Goal: Ask a question

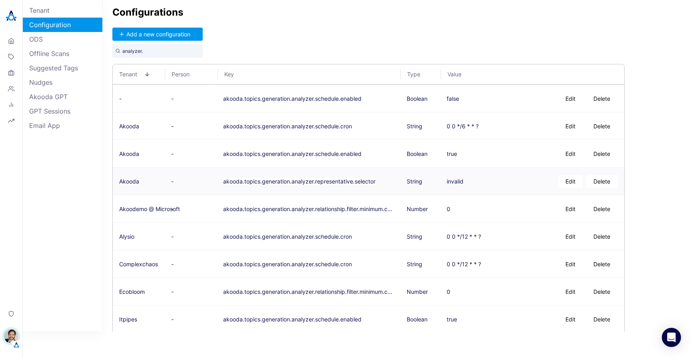
click at [593, 180] on button "Delete" at bounding box center [602, 181] width 32 height 13
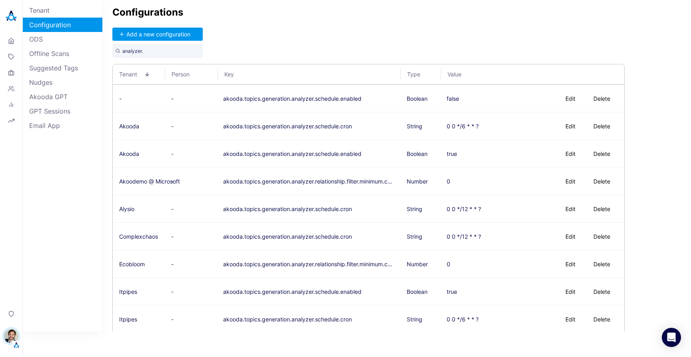
click at [414, 25] on div "Configurations Add a new configuration analyzer. Tenant Person Key Type Value -…" at bounding box center [397, 166] width 588 height 332
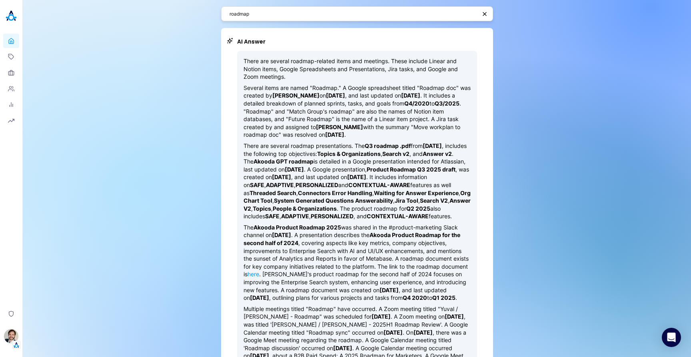
scroll to position [53, 0]
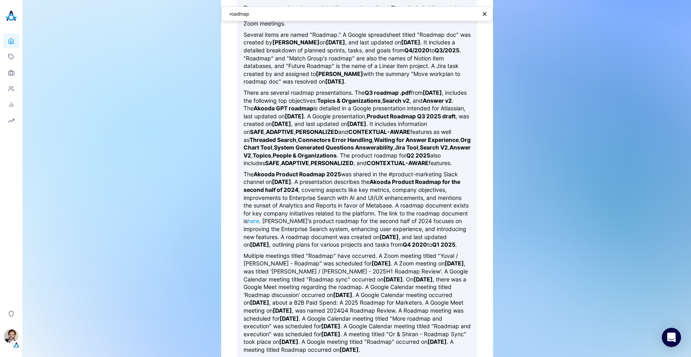
click at [154, 98] on div "roadmap AI Answer There are several roadmap-related items and meetings. These i…" at bounding box center [357, 244] width 668 height 595
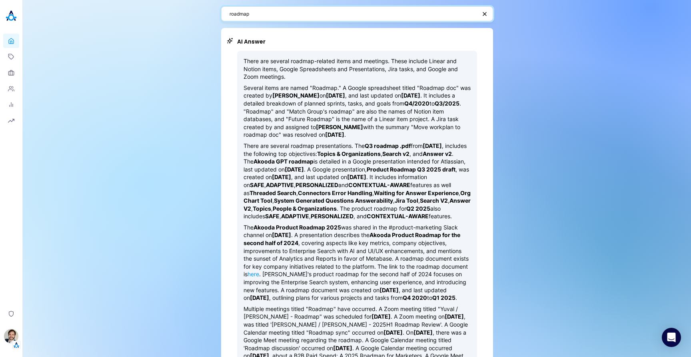
click at [282, 14] on textarea "roadmap" at bounding box center [353, 14] width 247 height 8
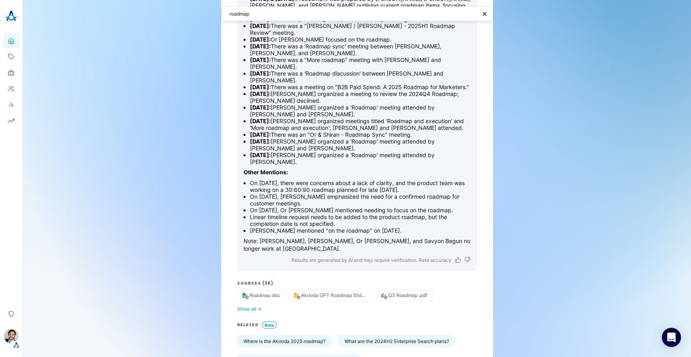
scroll to position [508, 0]
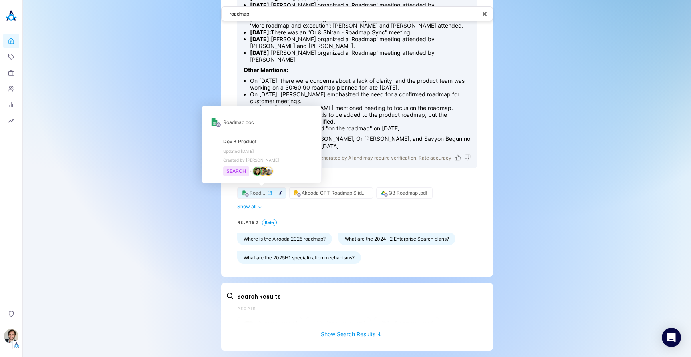
click at [280, 194] on icon "button" at bounding box center [280, 194] width 4 height 4
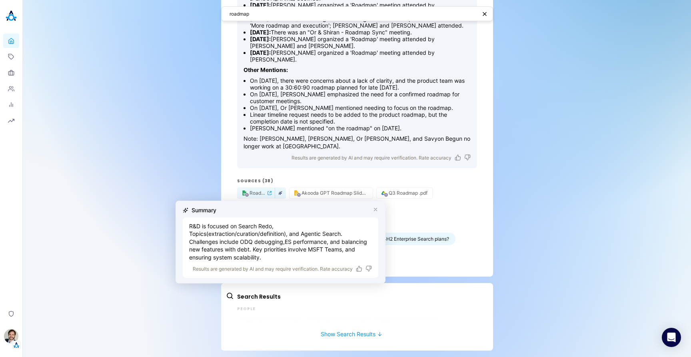
click at [375, 210] on icon "button" at bounding box center [375, 209] width 3 height 3
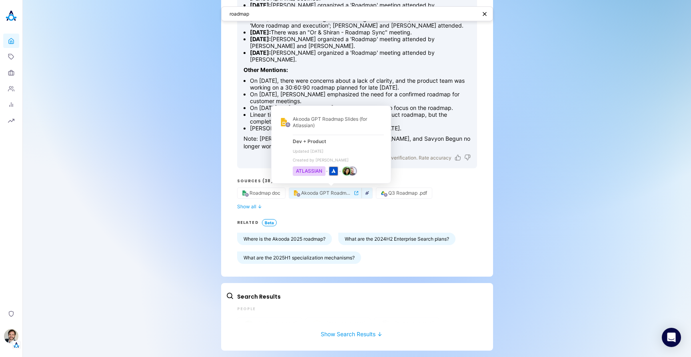
click at [368, 192] on icon "button" at bounding box center [367, 193] width 4 height 4
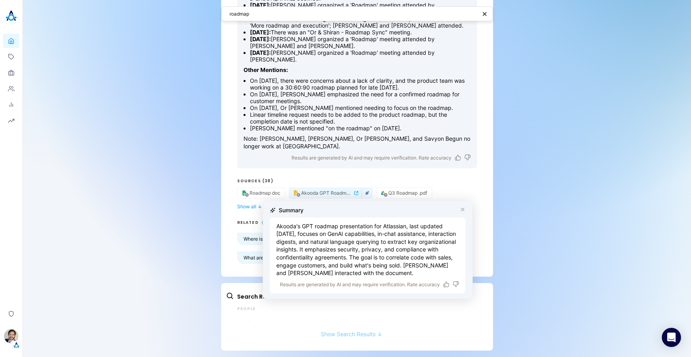
click at [352, 334] on button "Show Search Results ↓" at bounding box center [351, 330] width 251 height 15
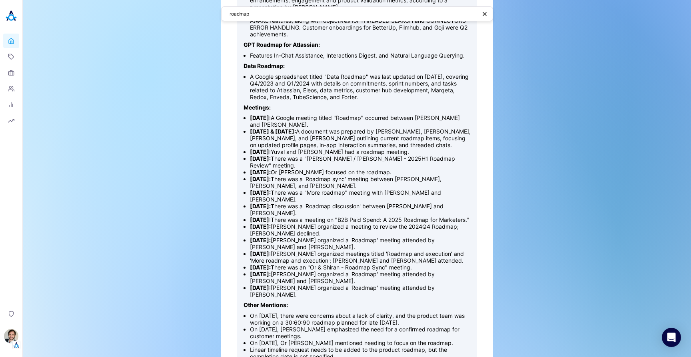
scroll to position [259, 0]
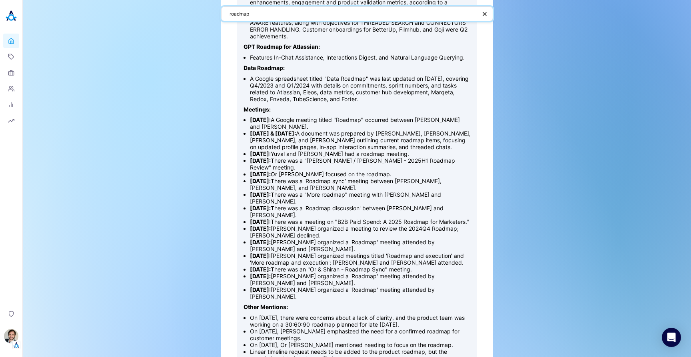
click at [292, 17] on textarea "roadmap" at bounding box center [353, 14] width 247 height 8
type textarea "Do we have a signed nda with walmart?"
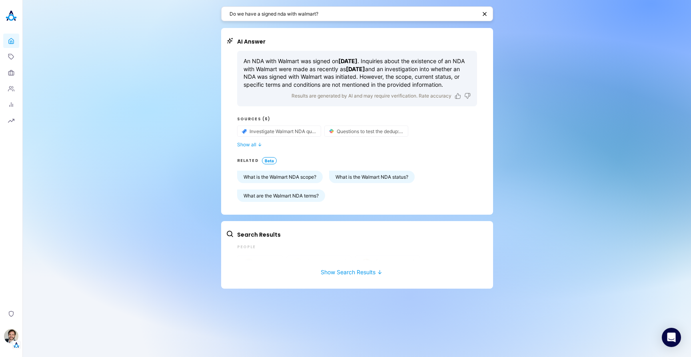
click at [166, 100] on div "Do we have a signed nda with walmart? AI Answer An NDA with Walmart was signed …" at bounding box center [357, 178] width 668 height 357
click at [14, 55] on link "Topics" at bounding box center [11, 57] width 16 height 14
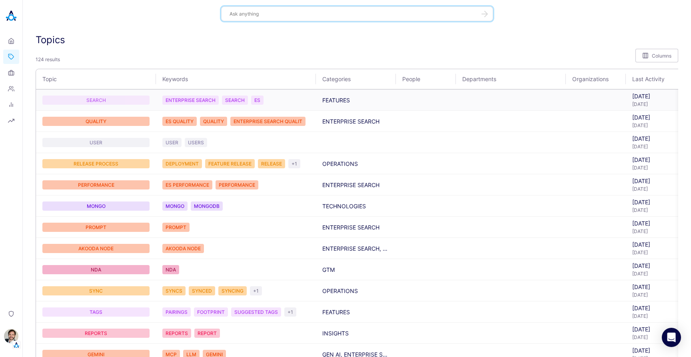
click at [96, 99] on div "SEARCH" at bounding box center [95, 100] width 107 height 9
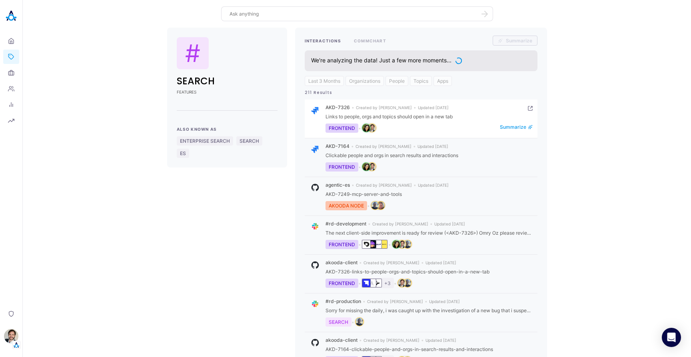
click at [369, 124] on img "person badge" at bounding box center [366, 128] width 8 height 8
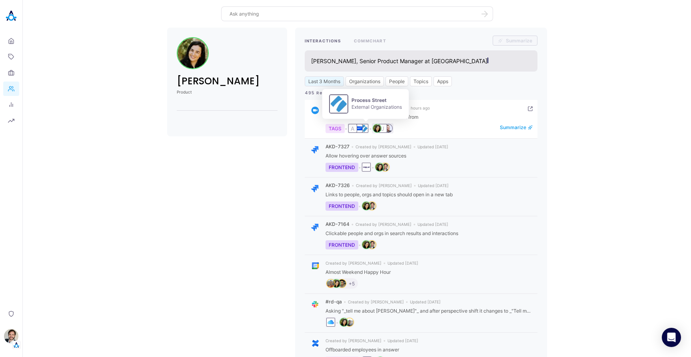
click at [367, 130] on img "organization badge" at bounding box center [364, 128] width 8 height 8
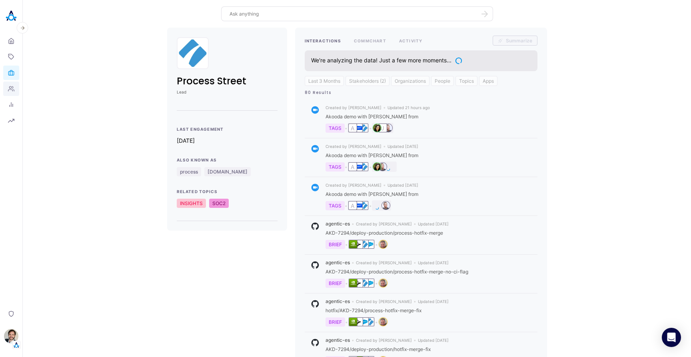
click at [11, 91] on icon at bounding box center [11, 89] width 6 height 6
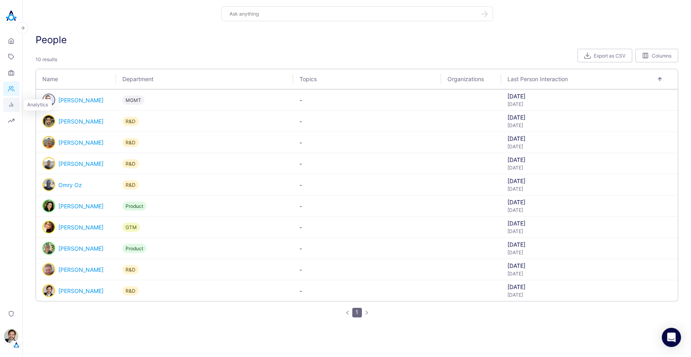
click at [12, 102] on icon at bounding box center [11, 105] width 6 height 6
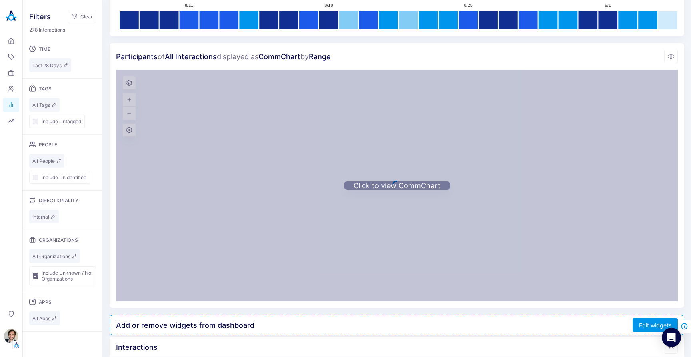
scroll to position [467, 0]
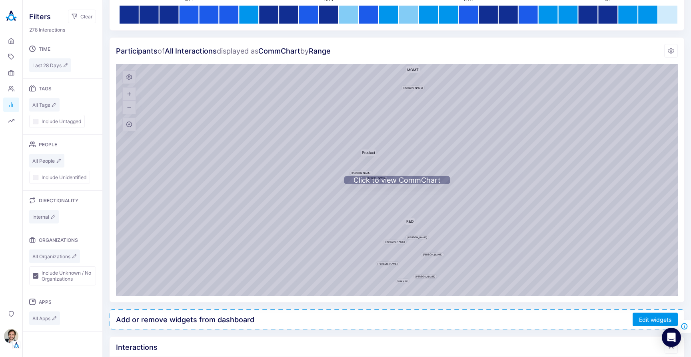
click at [333, 185] on div "Click to view CommChart" at bounding box center [397, 180] width 562 height 232
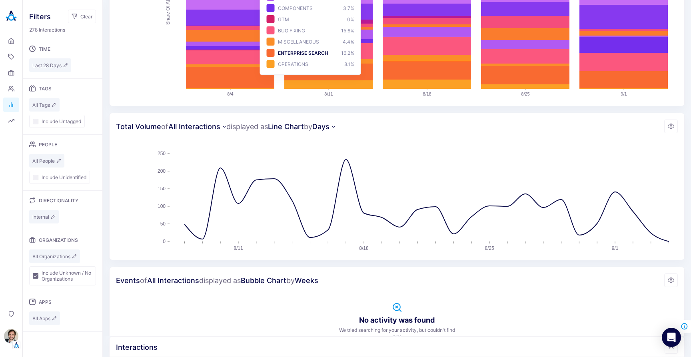
scroll to position [0, 0]
